Goal: Task Accomplishment & Management: Manage account settings

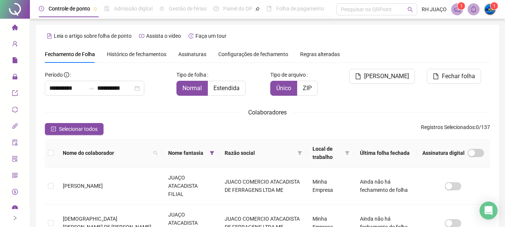
scroll to position [77, 0]
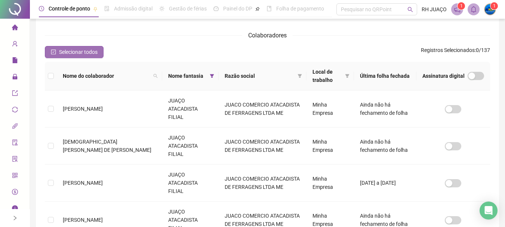
click at [75, 53] on span "Selecionar todos" at bounding box center [78, 52] width 38 height 8
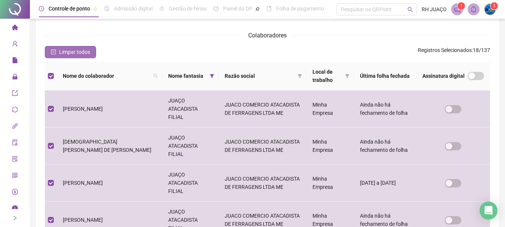
scroll to position [40, 0]
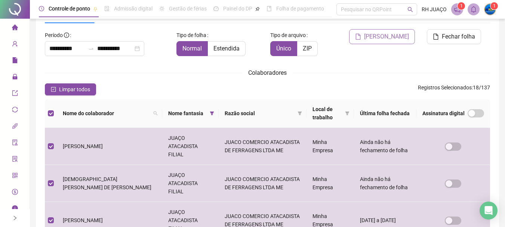
click at [396, 36] on span "[PERSON_NAME]" at bounding box center [386, 36] width 45 height 9
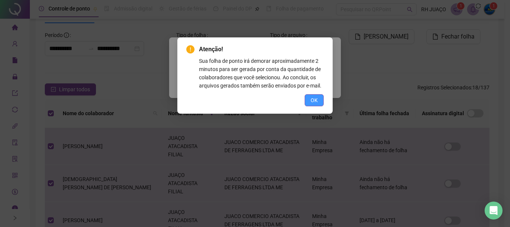
click at [319, 102] on button "OK" at bounding box center [314, 100] width 19 height 12
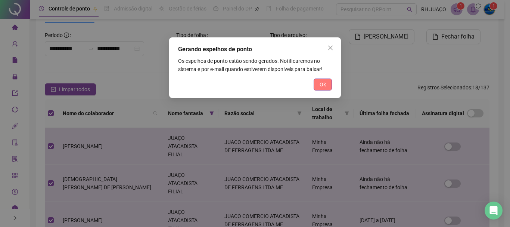
click at [328, 87] on button "Ok" at bounding box center [323, 84] width 18 height 12
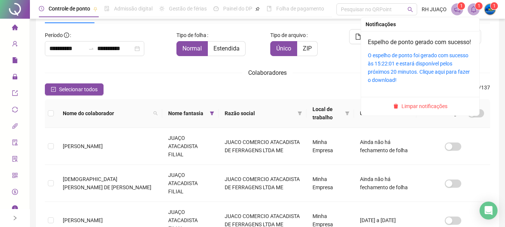
click at [475, 4] on span at bounding box center [473, 9] width 12 height 12
click at [434, 68] on div "O espelho de ponto foi gerado com sucesso às 15:22:01 e estará disponível pelos…" at bounding box center [420, 67] width 105 height 33
click at [427, 76] on div "O espelho de ponto foi gerado com sucesso às 15:22:01 e estará disponível pelos…" at bounding box center [420, 67] width 105 height 33
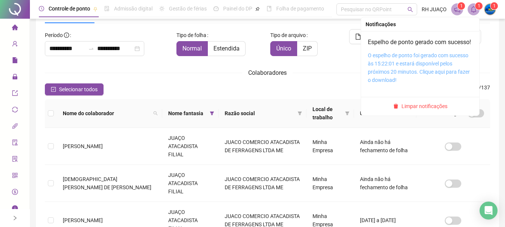
click at [416, 69] on link "O espelho de ponto foi gerado com sucesso às 15:22:01 e estará disponível pelos…" at bounding box center [419, 67] width 102 height 31
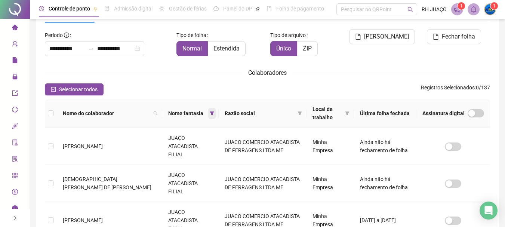
click at [210, 113] on icon "filter" at bounding box center [212, 113] width 4 height 4
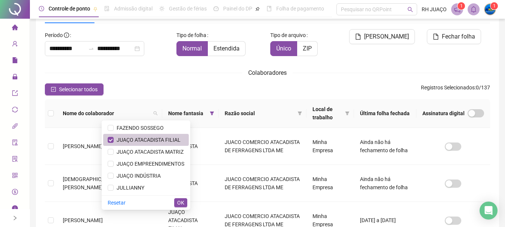
click at [150, 139] on span "JUAÇO ATACADISTA FILIAL" at bounding box center [147, 140] width 67 height 6
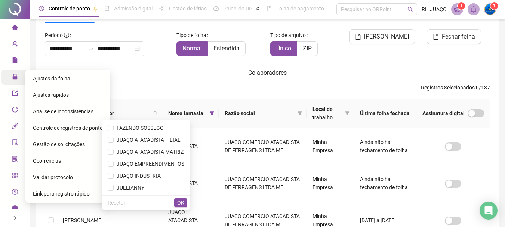
click at [5, 79] on div "Administração" at bounding box center [14, 76] width 27 height 15
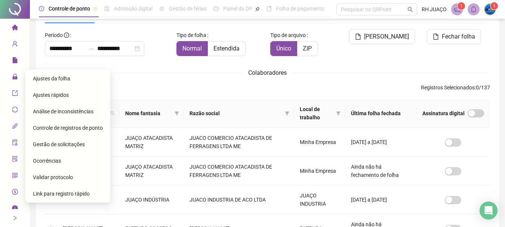
click at [44, 95] on span "Ajustes rápidos" at bounding box center [51, 95] width 36 height 6
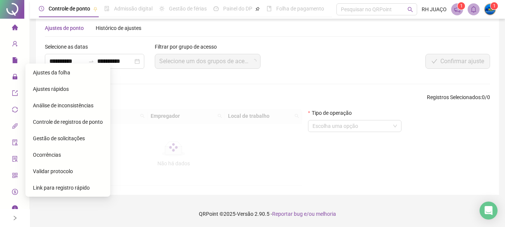
scroll to position [14, 0]
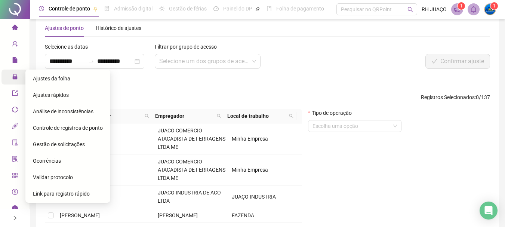
click at [18, 77] on icon at bounding box center [20, 77] width 4 height 0
click at [59, 79] on span "Ajustes da folha" at bounding box center [51, 78] width 37 height 6
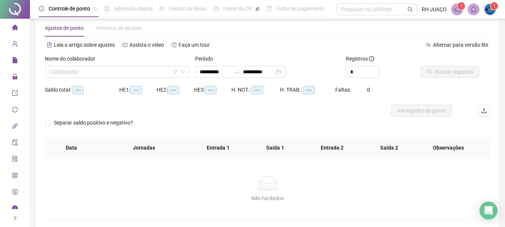
type input "**********"
click at [176, 70] on icon "filter" at bounding box center [175, 72] width 4 height 4
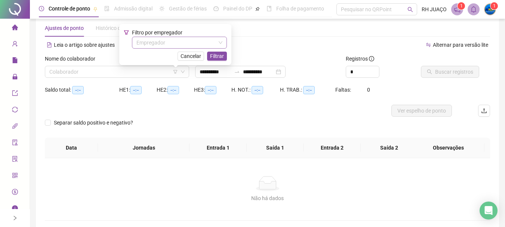
click at [181, 39] on input "search" at bounding box center [175, 42] width 79 height 11
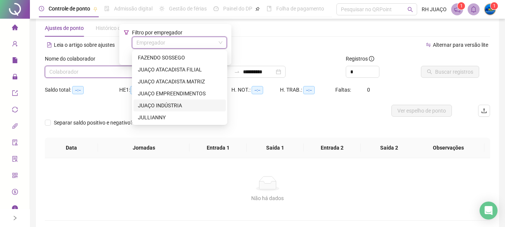
click at [177, 107] on div "JUAÇO INDÚSTRIA" at bounding box center [179, 105] width 83 height 8
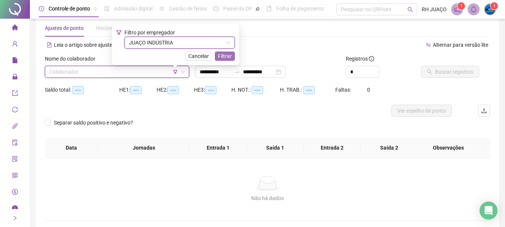
click at [225, 58] on span "Filtrar" at bounding box center [225, 56] width 14 height 8
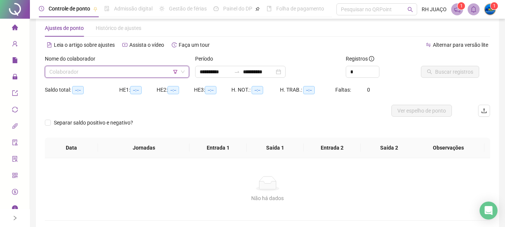
click at [111, 74] on input "search" at bounding box center [113, 71] width 129 height 11
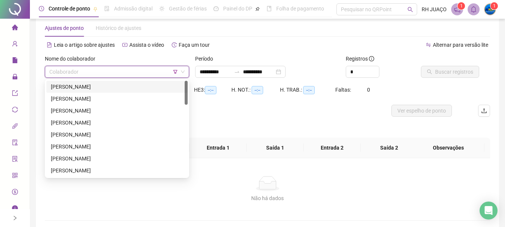
type input "*"
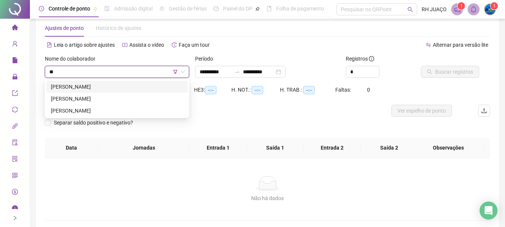
type input "***"
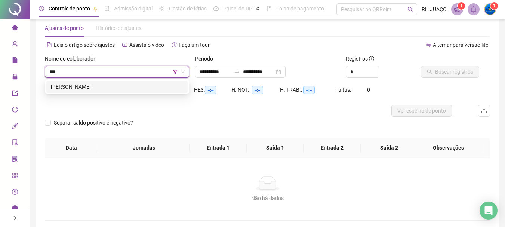
click at [174, 72] on icon "filter" at bounding box center [175, 71] width 4 height 4
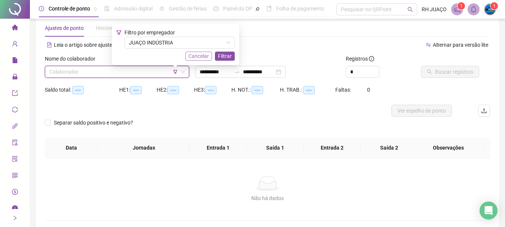
click at [202, 54] on span "Cancelar" at bounding box center [198, 56] width 21 height 8
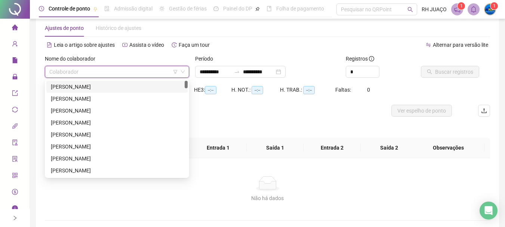
click at [159, 73] on input "search" at bounding box center [113, 71] width 129 height 11
type input "***"
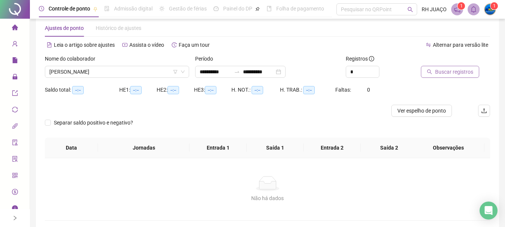
click at [448, 72] on span "Buscar registros" at bounding box center [454, 72] width 38 height 8
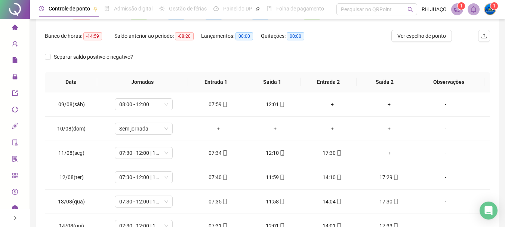
scroll to position [224, 0]
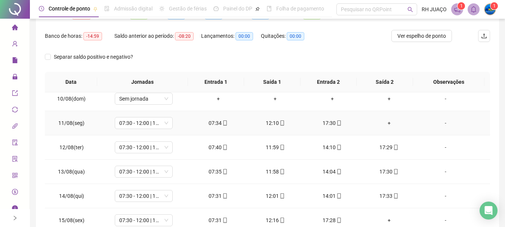
click at [382, 124] on div "+" at bounding box center [388, 123] width 45 height 8
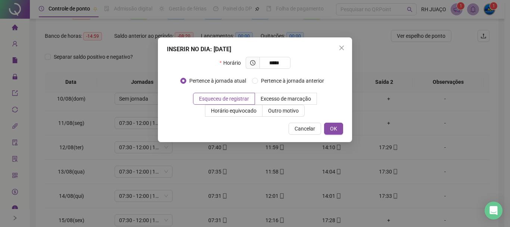
type input "*****"
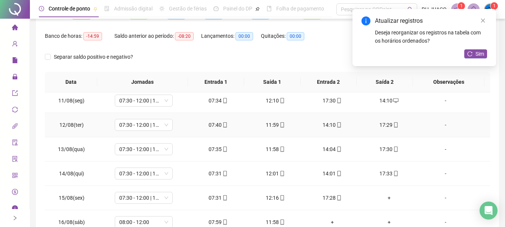
scroll to position [253, 0]
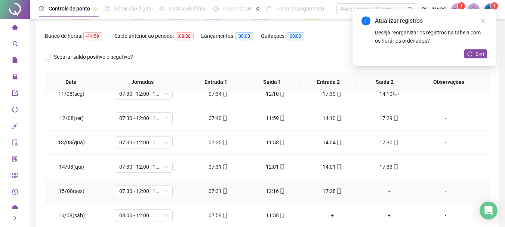
click at [381, 191] on div "+" at bounding box center [388, 191] width 45 height 8
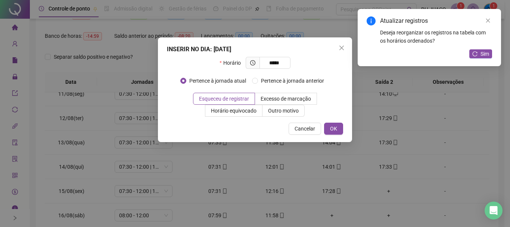
type input "*****"
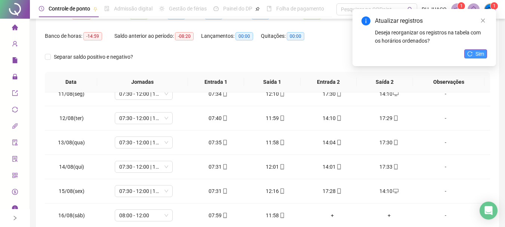
click at [475, 50] on span "Sim" at bounding box center [479, 54] width 9 height 8
